Goal: Transaction & Acquisition: Download file/media

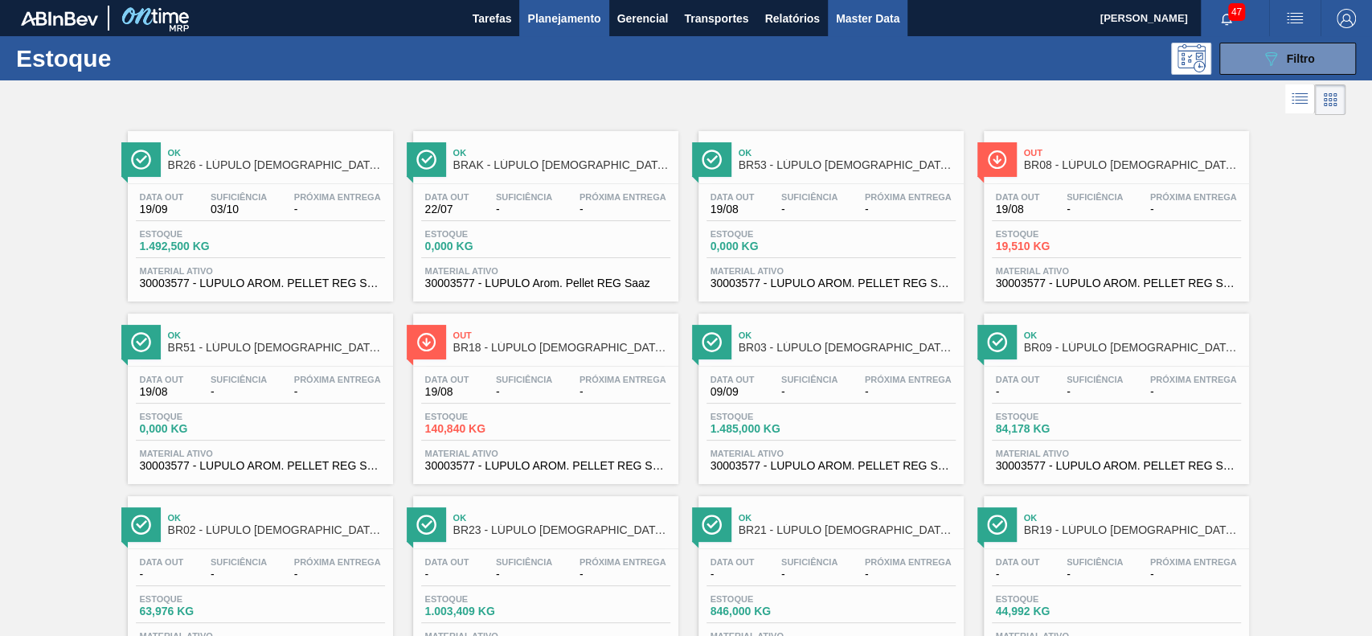
click at [844, 15] on span "Master Data" at bounding box center [867, 18] width 63 height 19
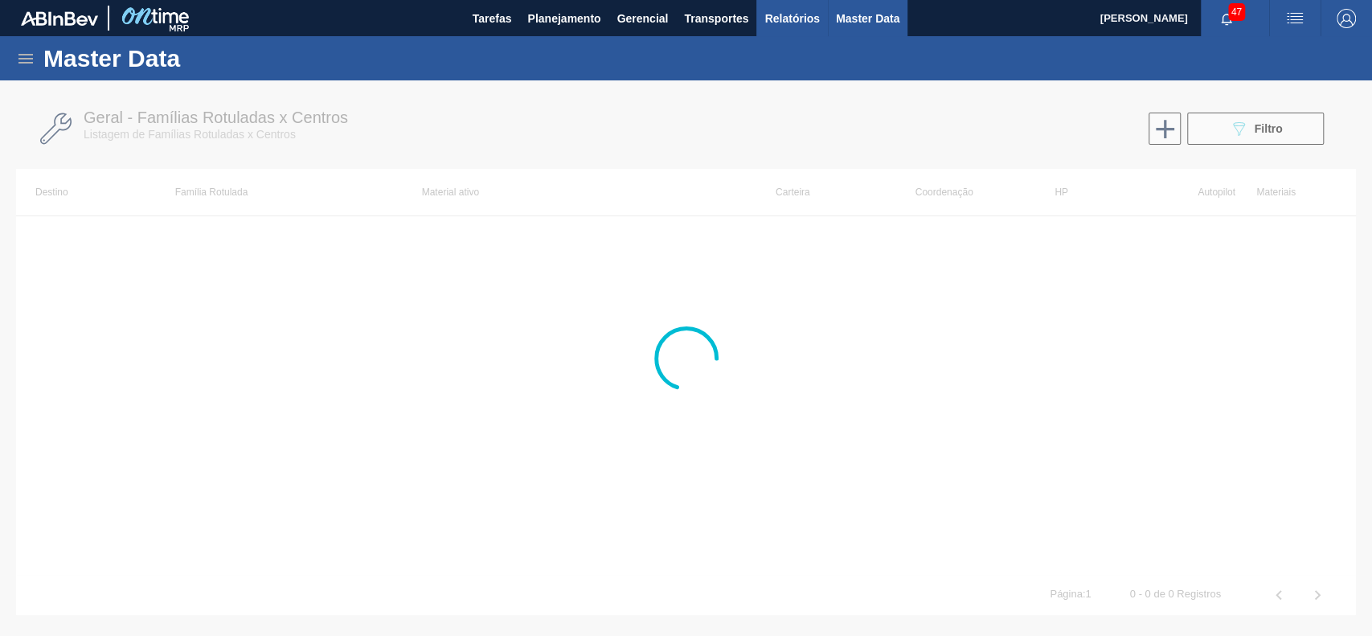
click at [816, 15] on span "Relatórios" at bounding box center [791, 18] width 55 height 19
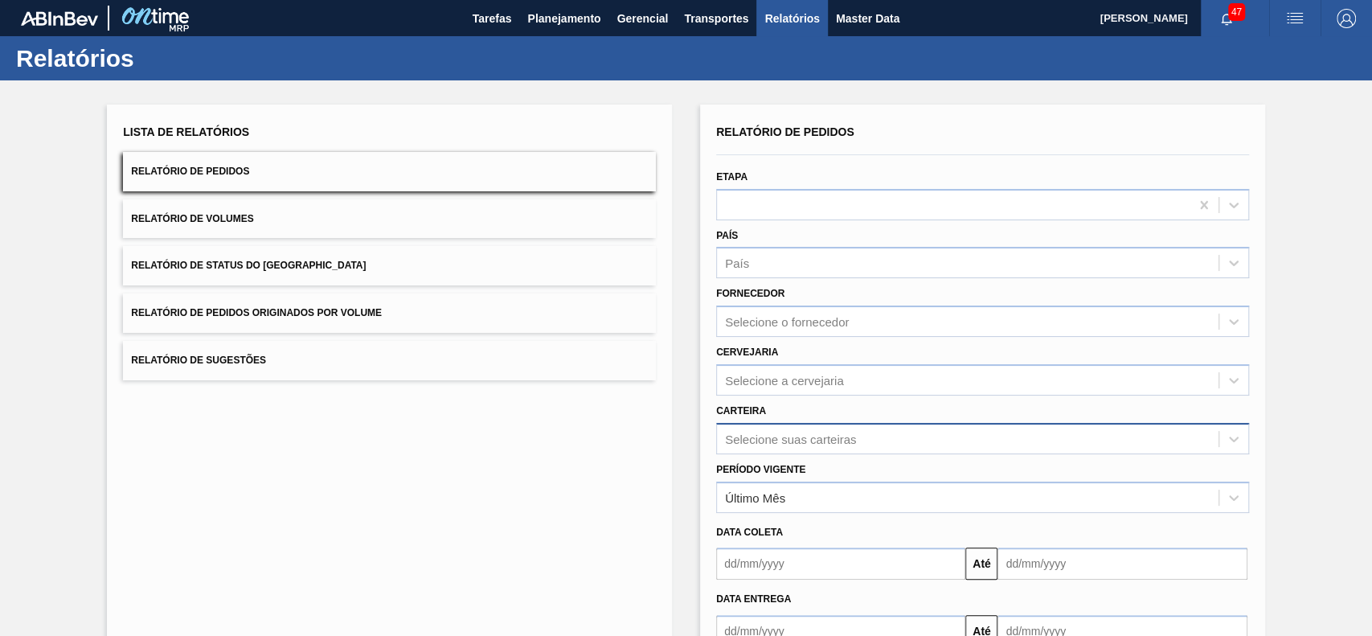
click at [830, 435] on div "Selecione suas carteiras" at bounding box center [982, 438] width 533 height 31
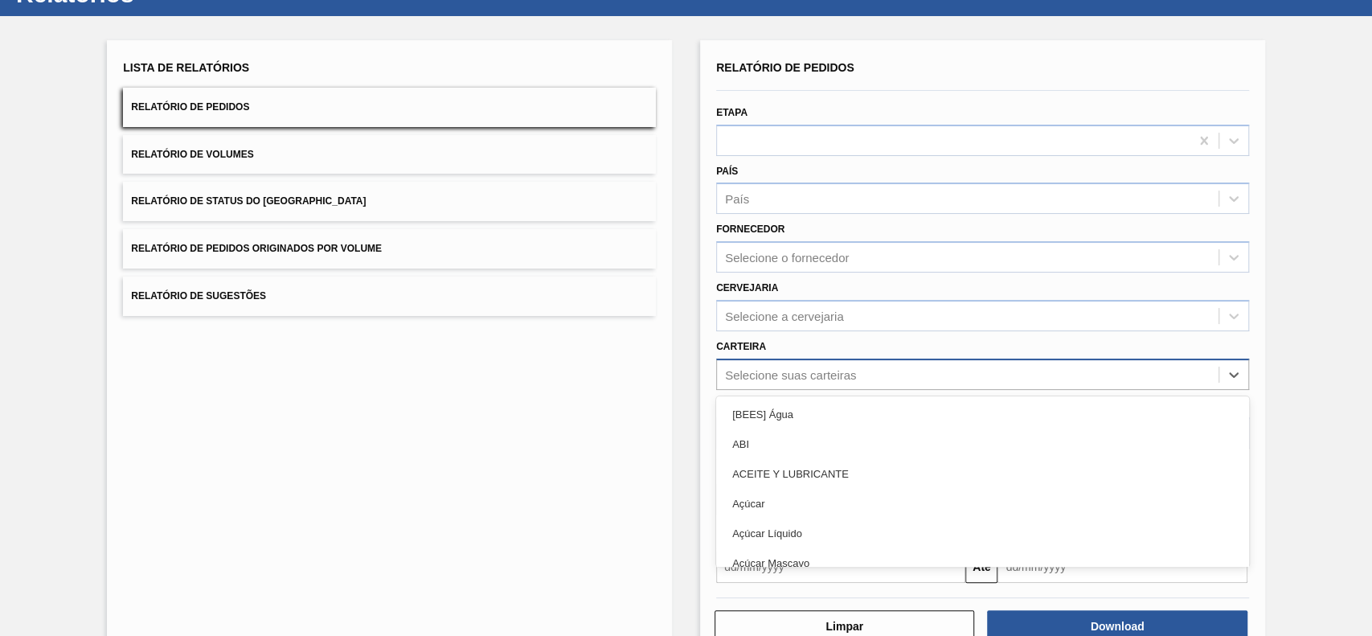
scroll to position [71, 0]
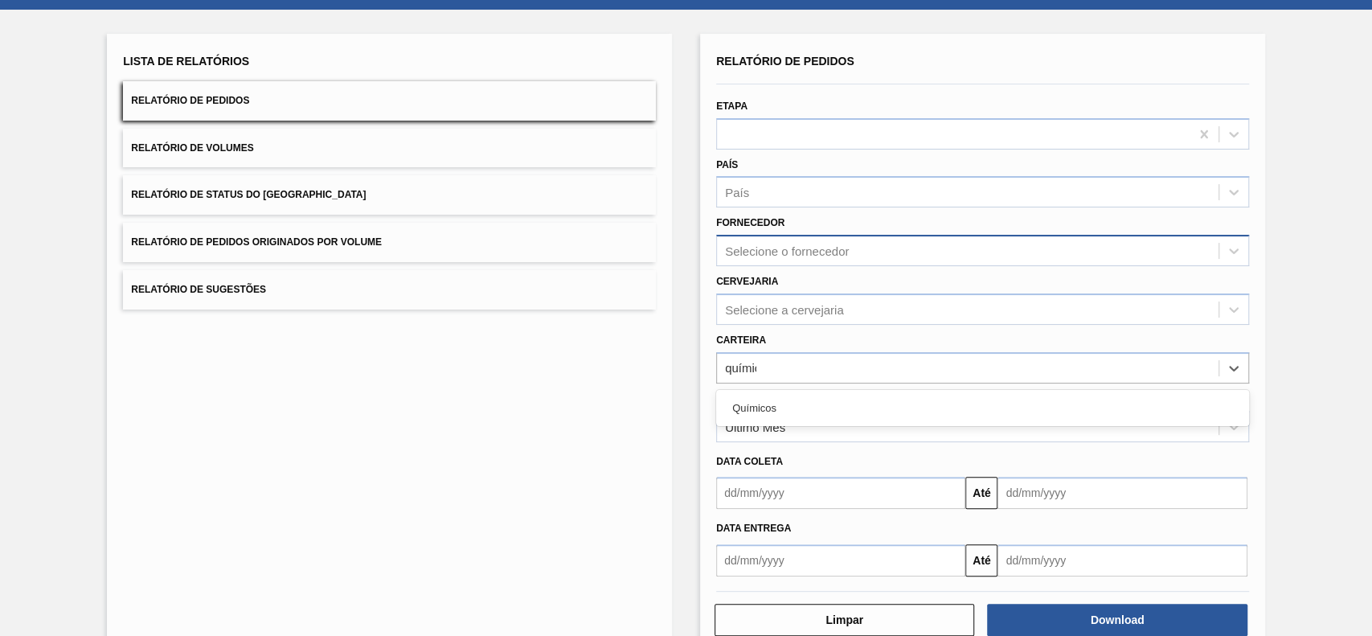
type input "químicos"
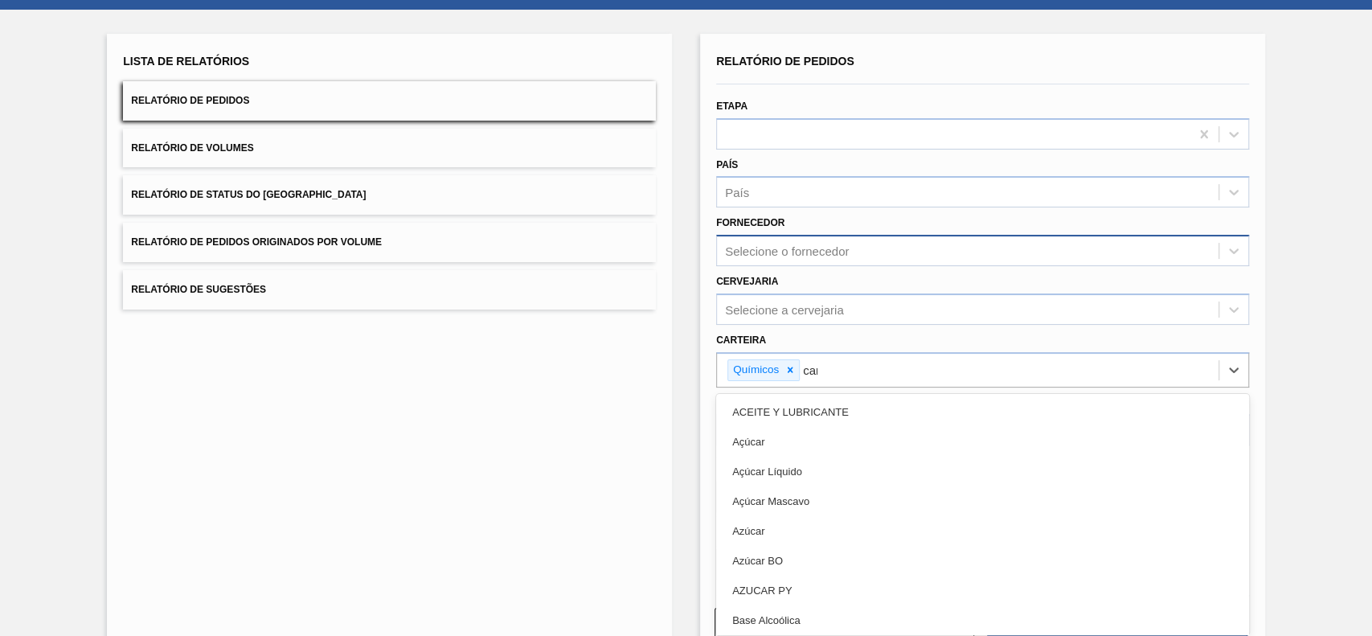
type input "carv"
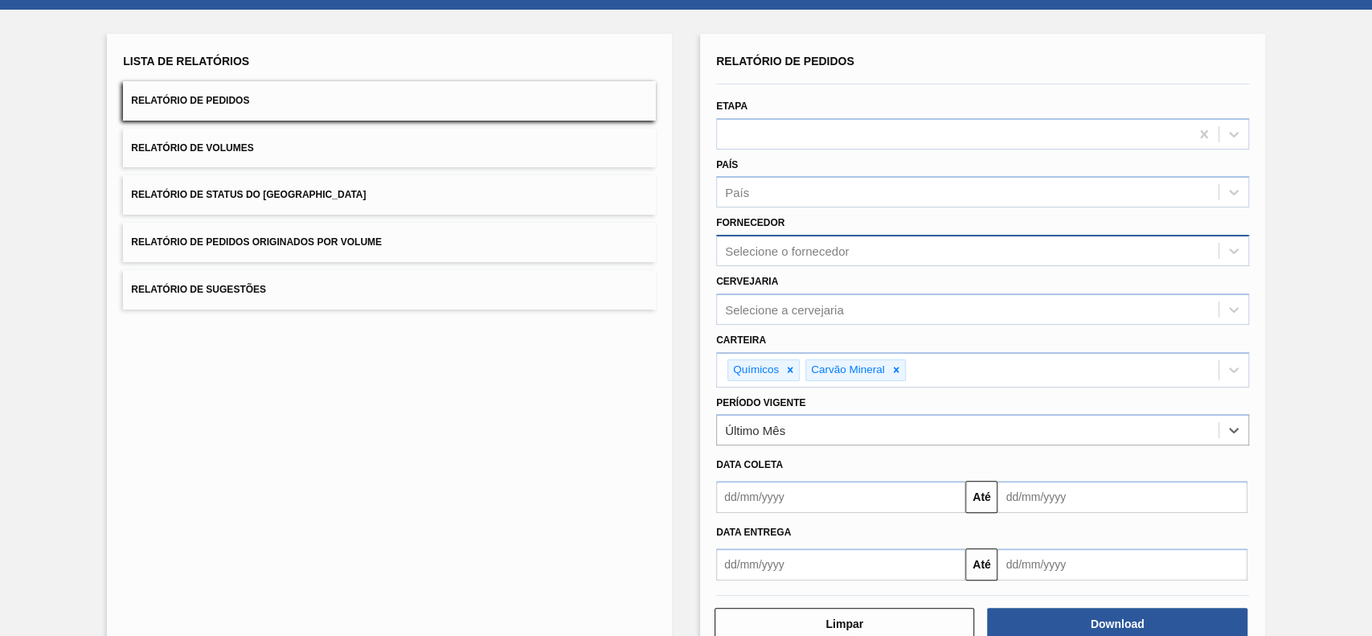
type Vigente "3"
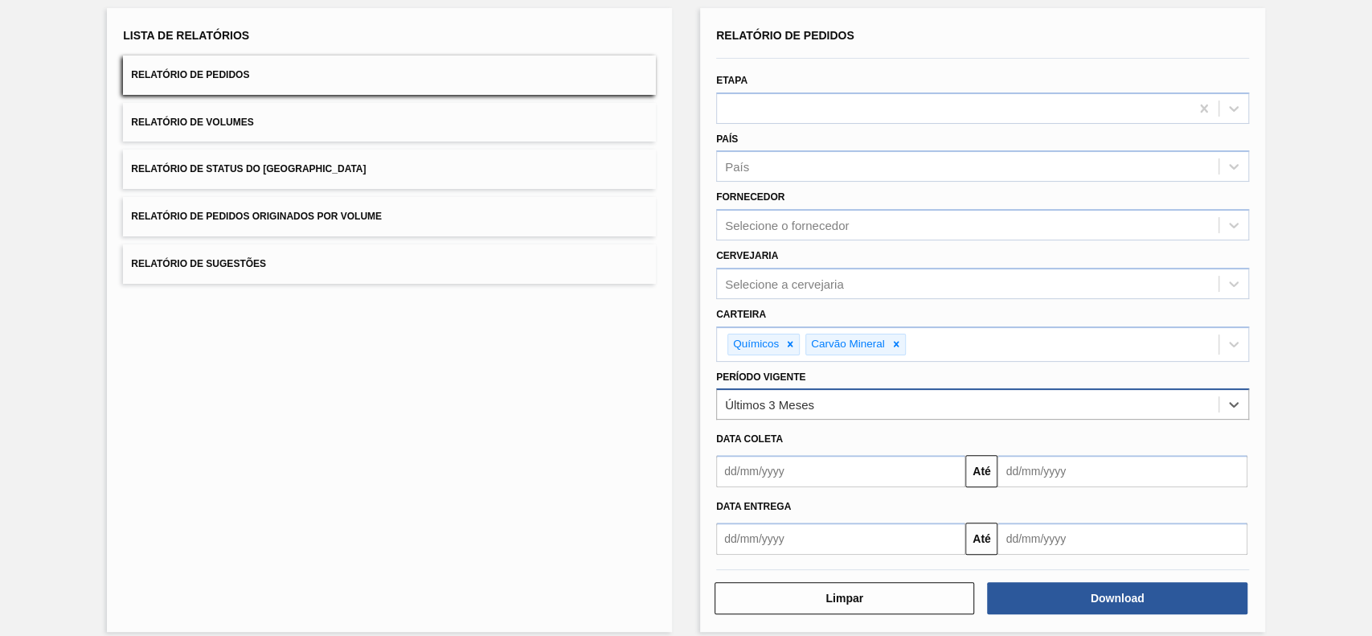
scroll to position [110, 0]
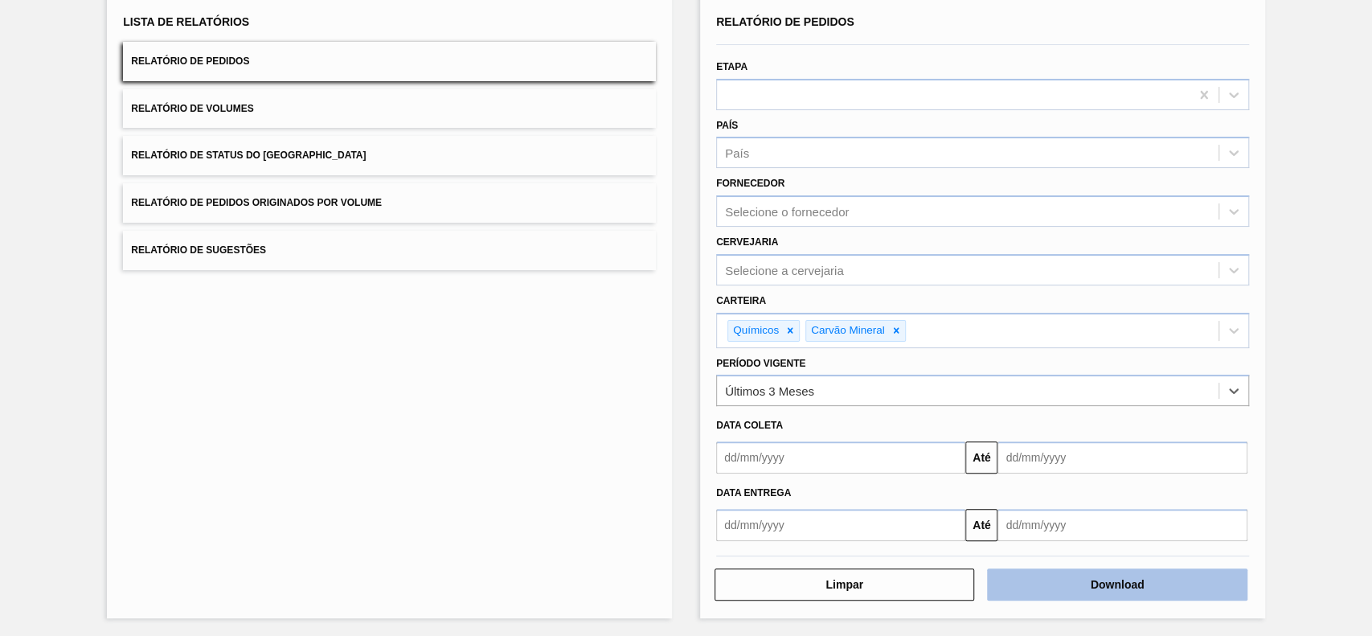
click at [1092, 575] on button "Download" at bounding box center [1117, 584] width 260 height 32
click at [356, 153] on button "Relatório de Status do [GEOGRAPHIC_DATA]" at bounding box center [389, 155] width 533 height 39
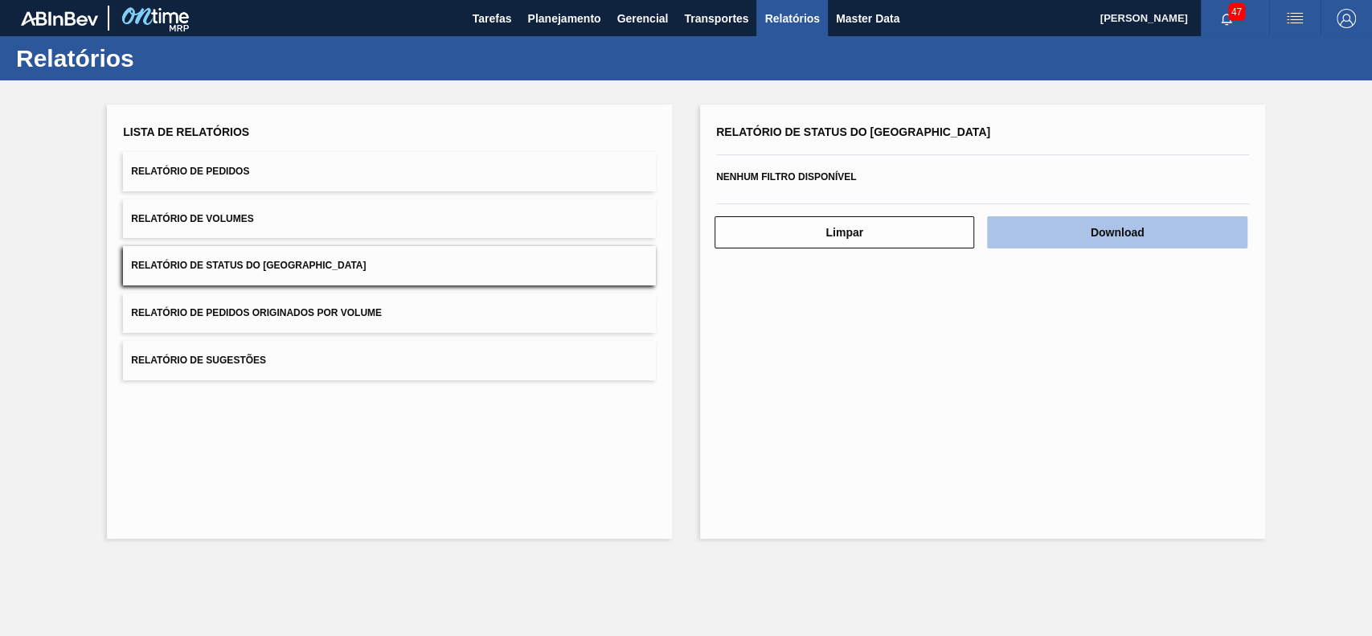
click at [1075, 231] on button "Download" at bounding box center [1117, 232] width 260 height 32
